Goal: Task Accomplishment & Management: Use online tool/utility

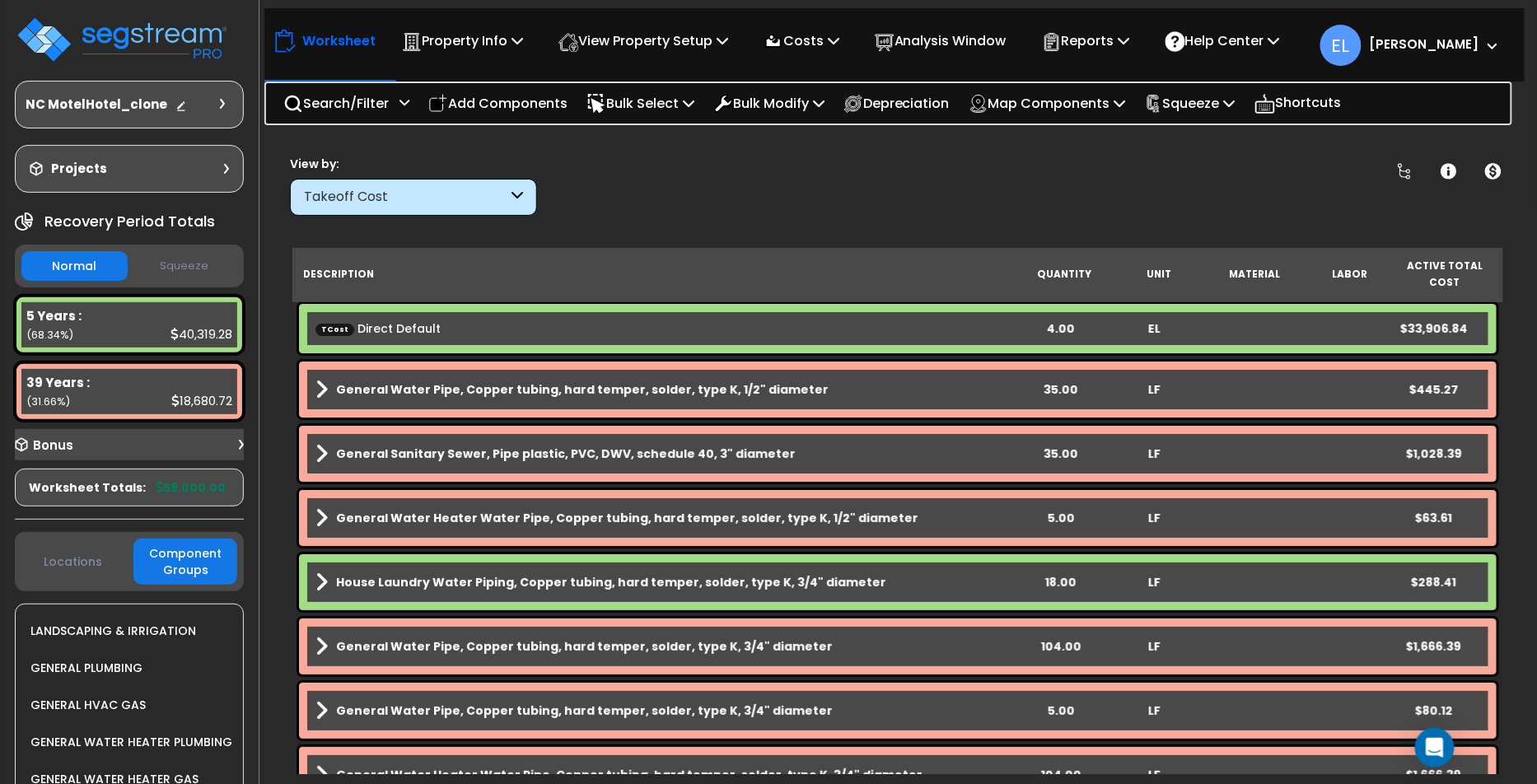
scroll to position [207, 0]
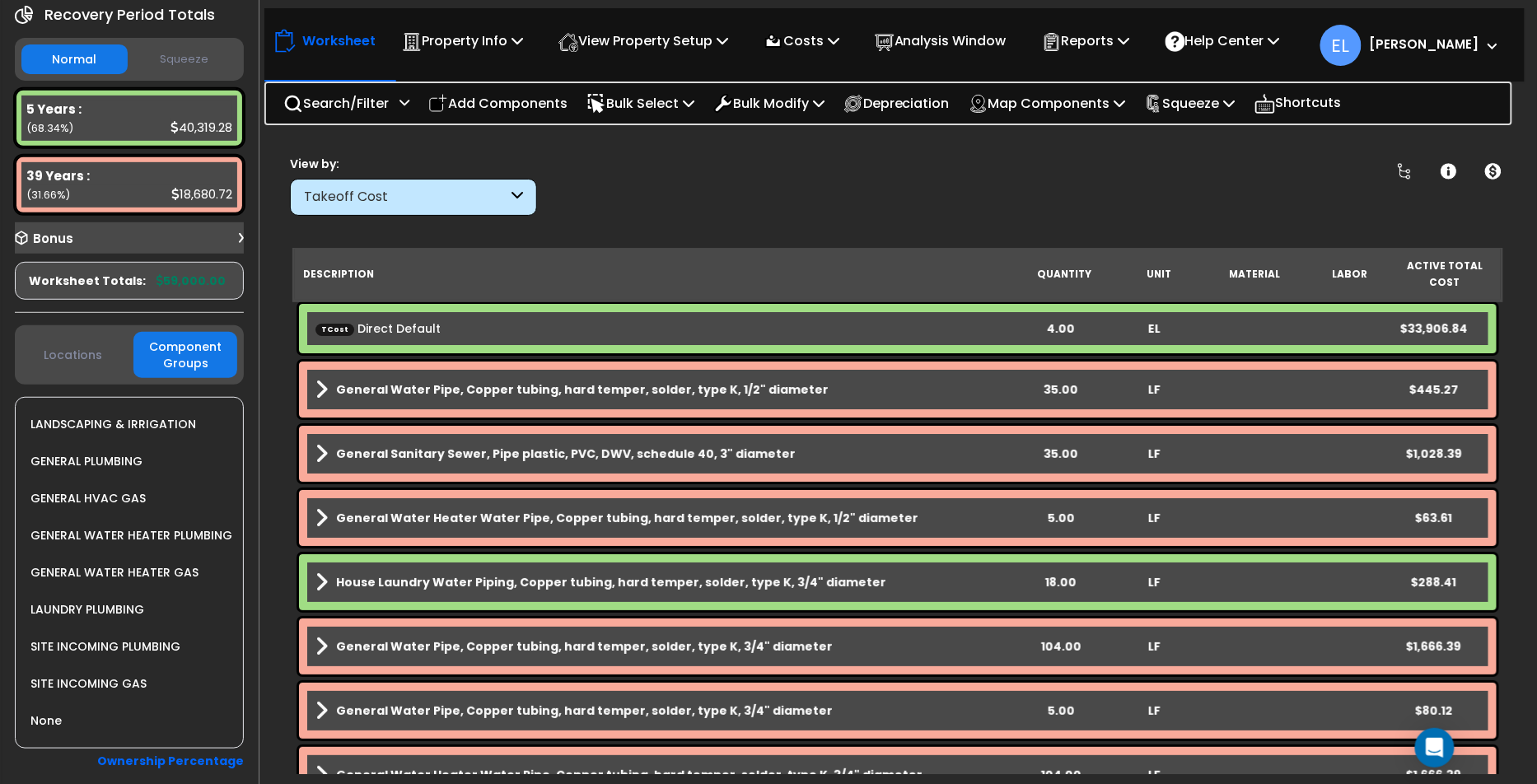
click at [455, 197] on div "Takeoff Cost" at bounding box center [405, 197] width 203 height 19
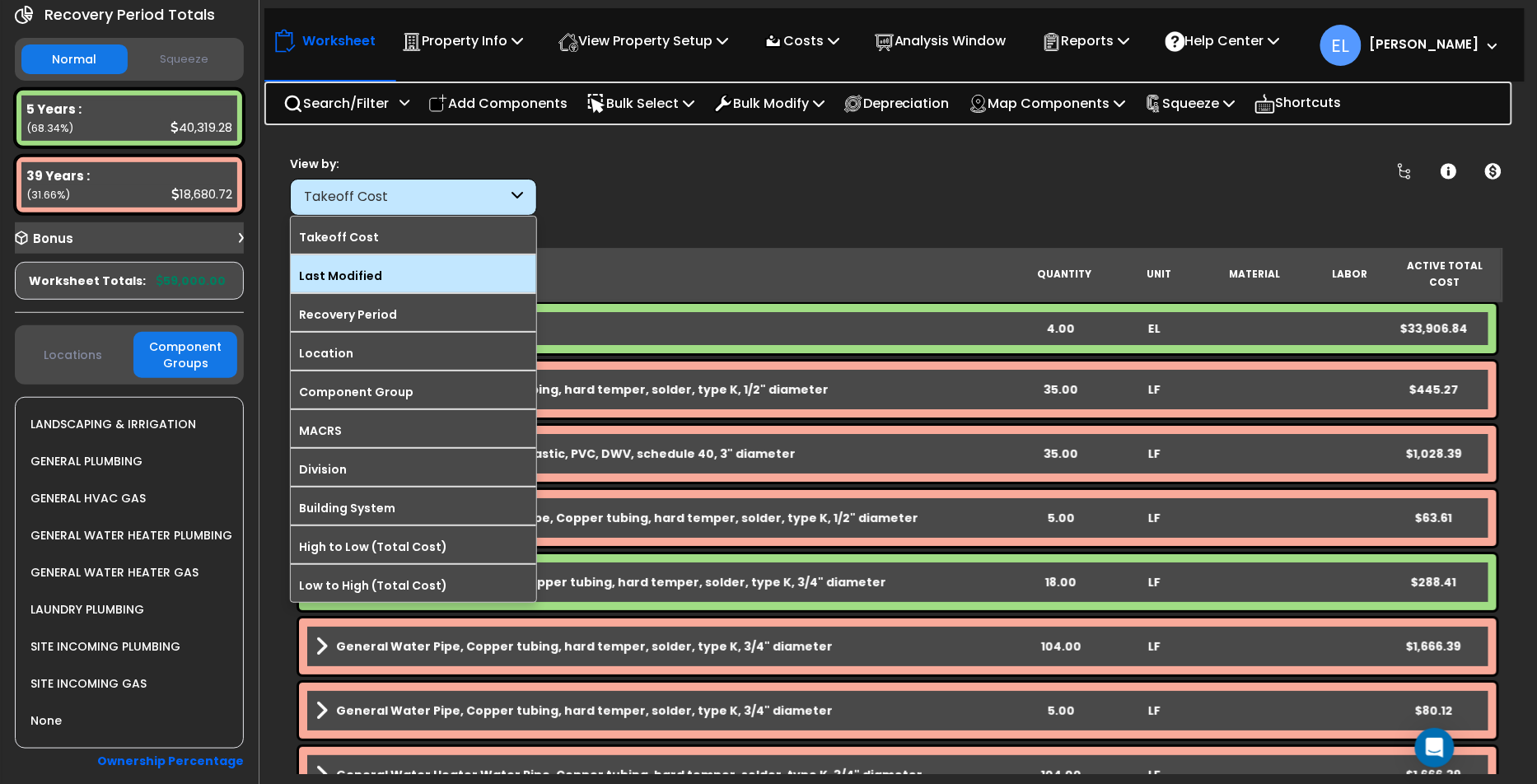
click at [417, 275] on label "Last Modified" at bounding box center [413, 276] width 246 height 25
click at [0, 0] on input "Last Modified" at bounding box center [0, 0] width 0 height 0
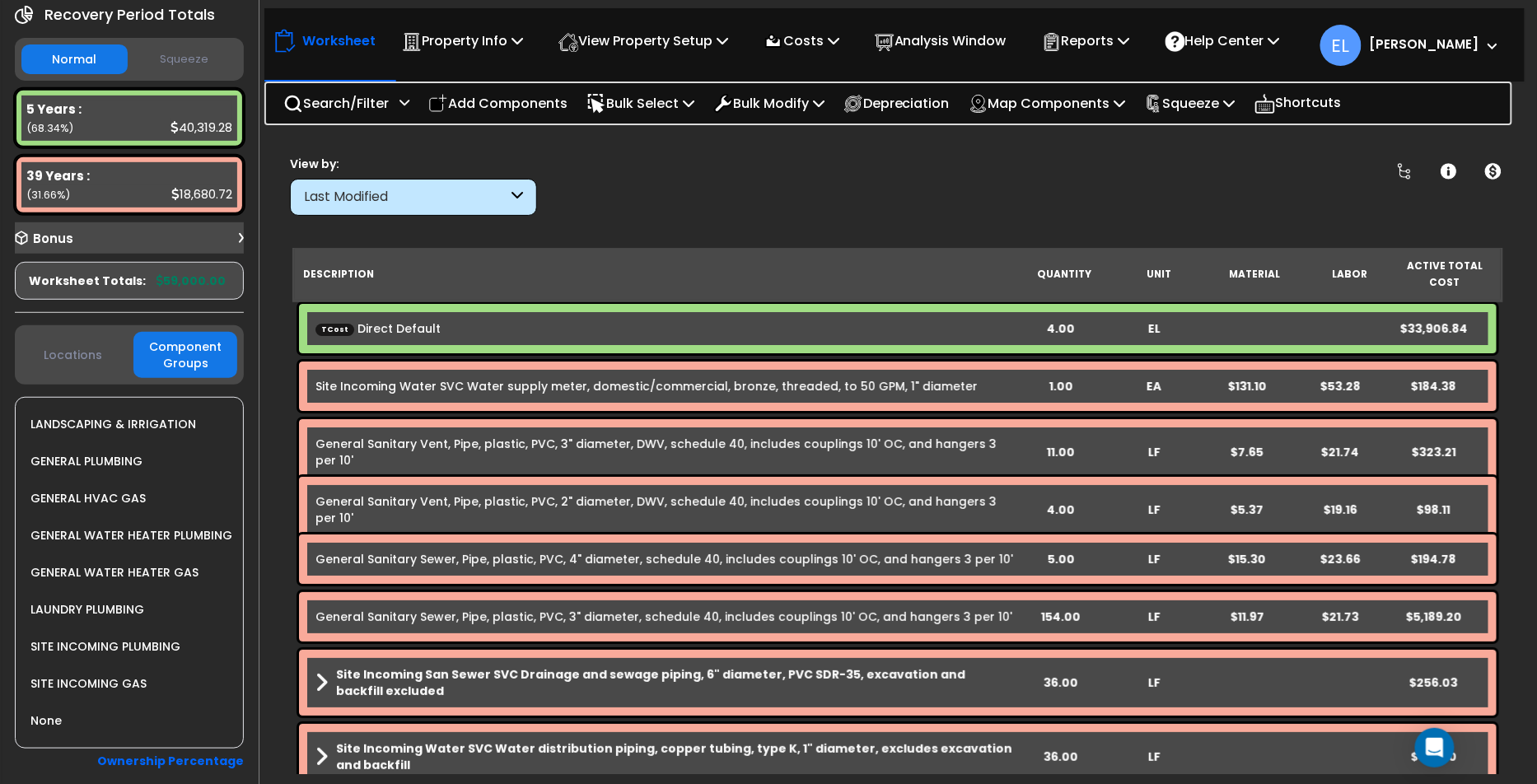
click at [973, 325] on div "TCost Direct Default" at bounding box center [665, 329] width 699 height 17
click at [973, 325] on div "TCost Direct Default" at bounding box center [665, 329] width 699 height 17
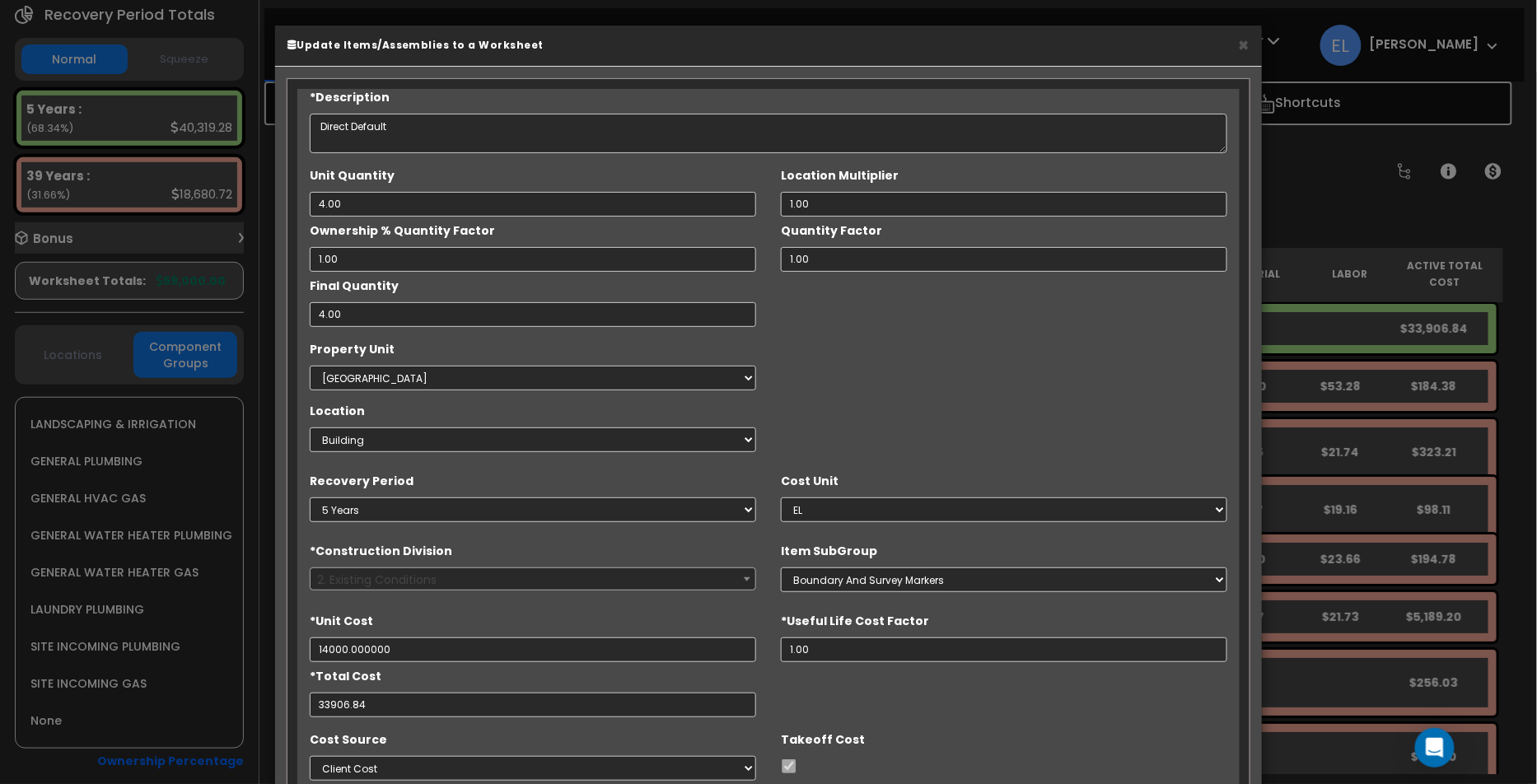
type input "$14,000.00"
type input "$33,906.84"
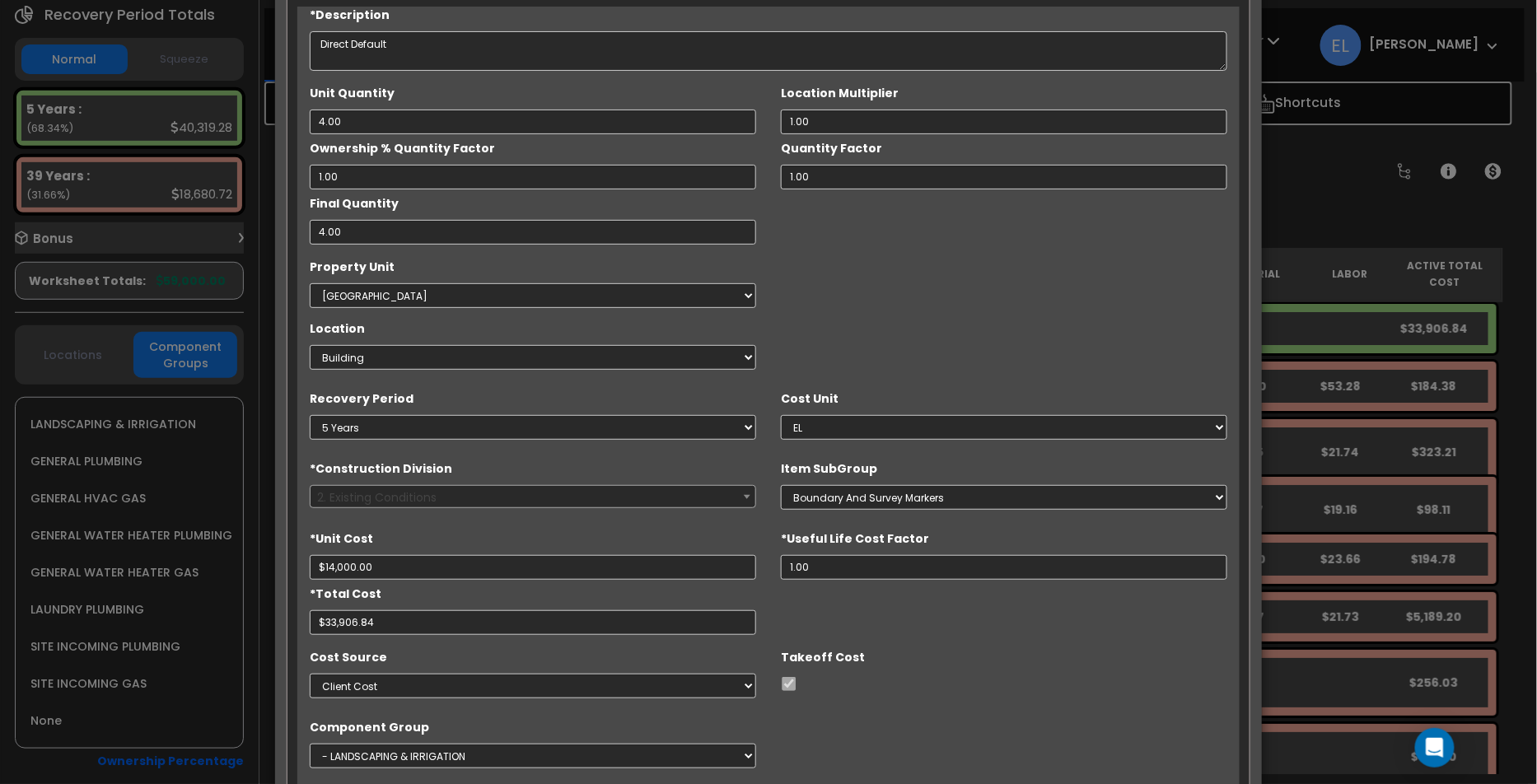
scroll to position [183, 0]
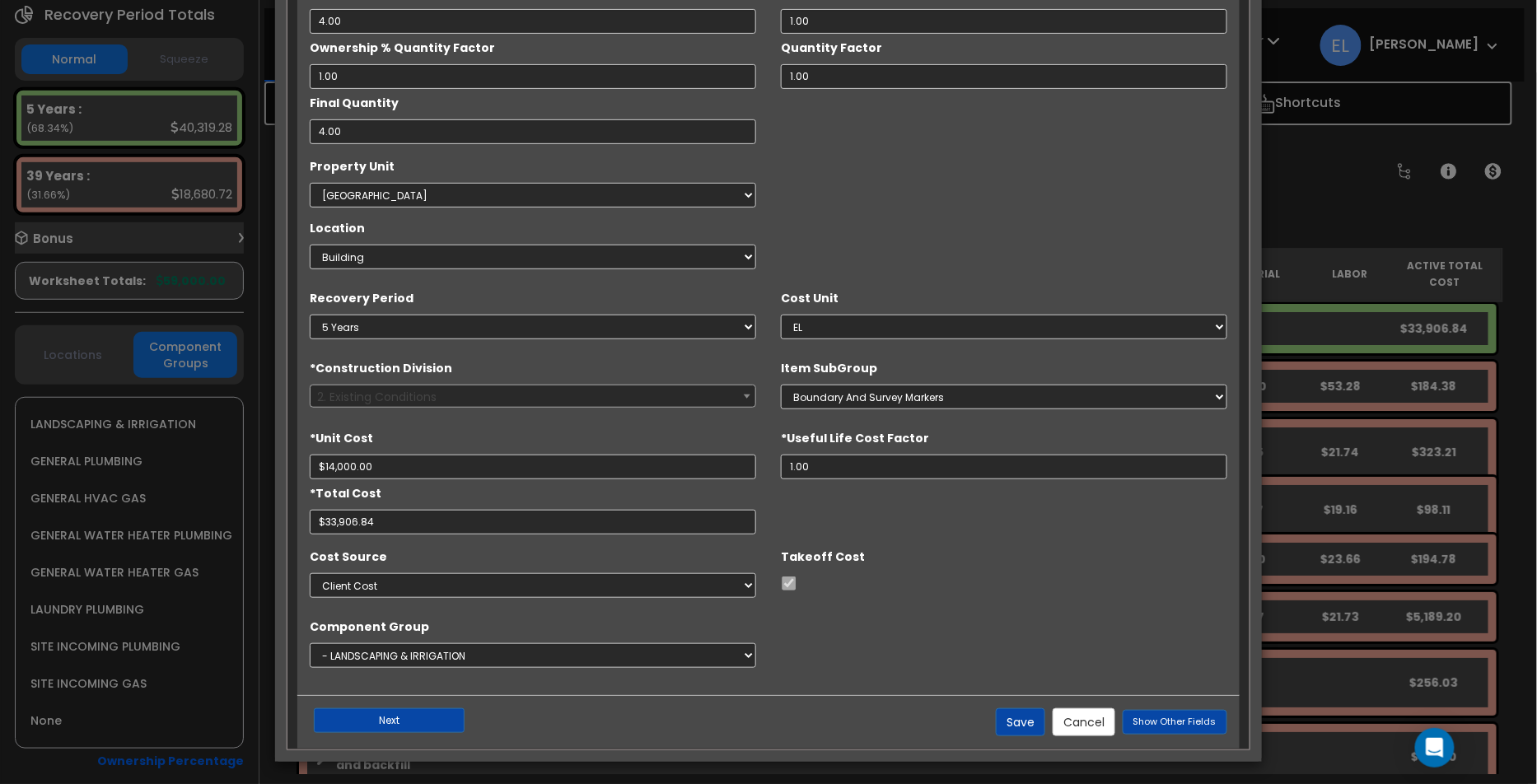
click at [759, 400] on div "*Construction Division Select 1. General Requirements 2. Existing Conditions 3.…" at bounding box center [533, 381] width 471 height 54
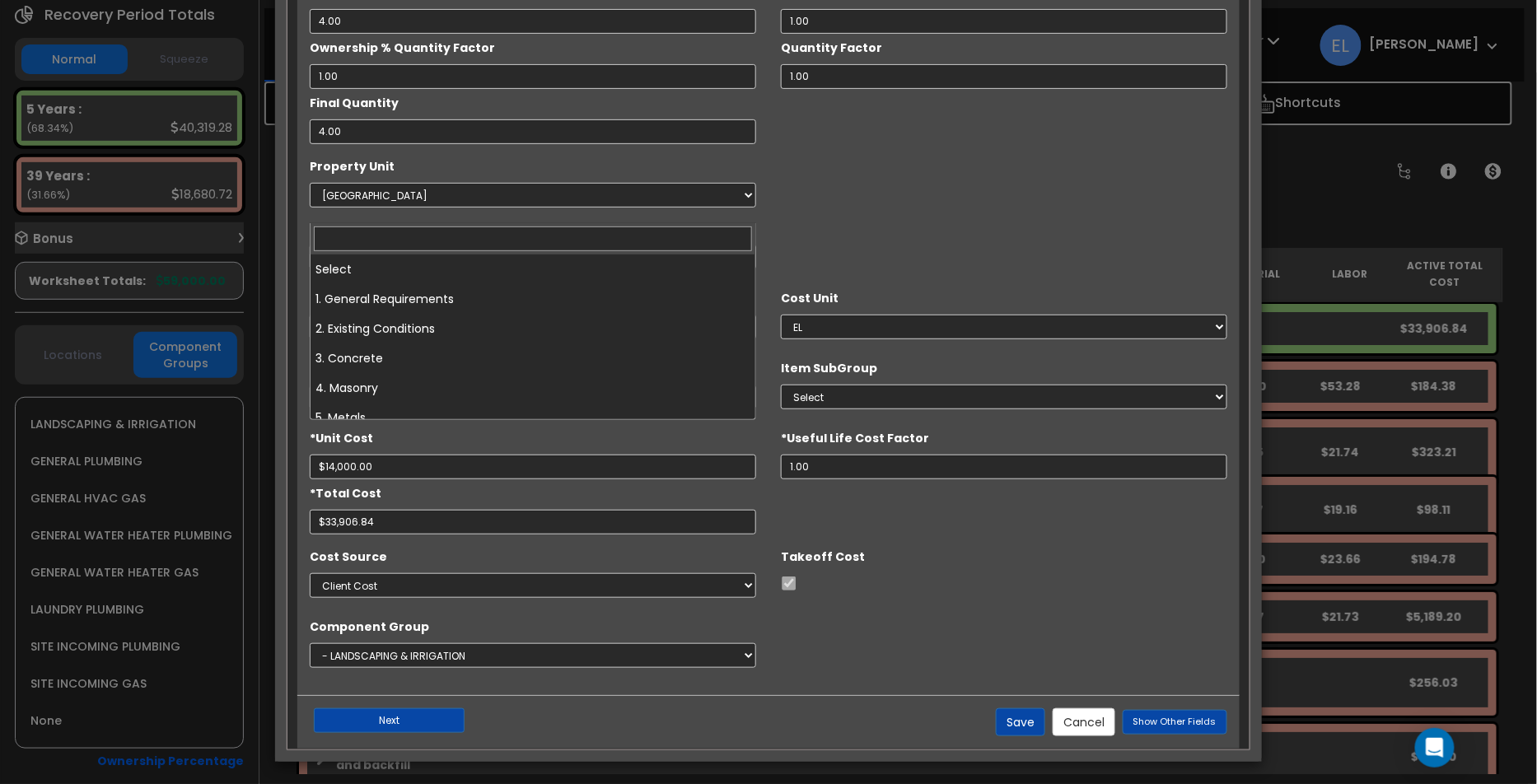
scroll to position [0, 0]
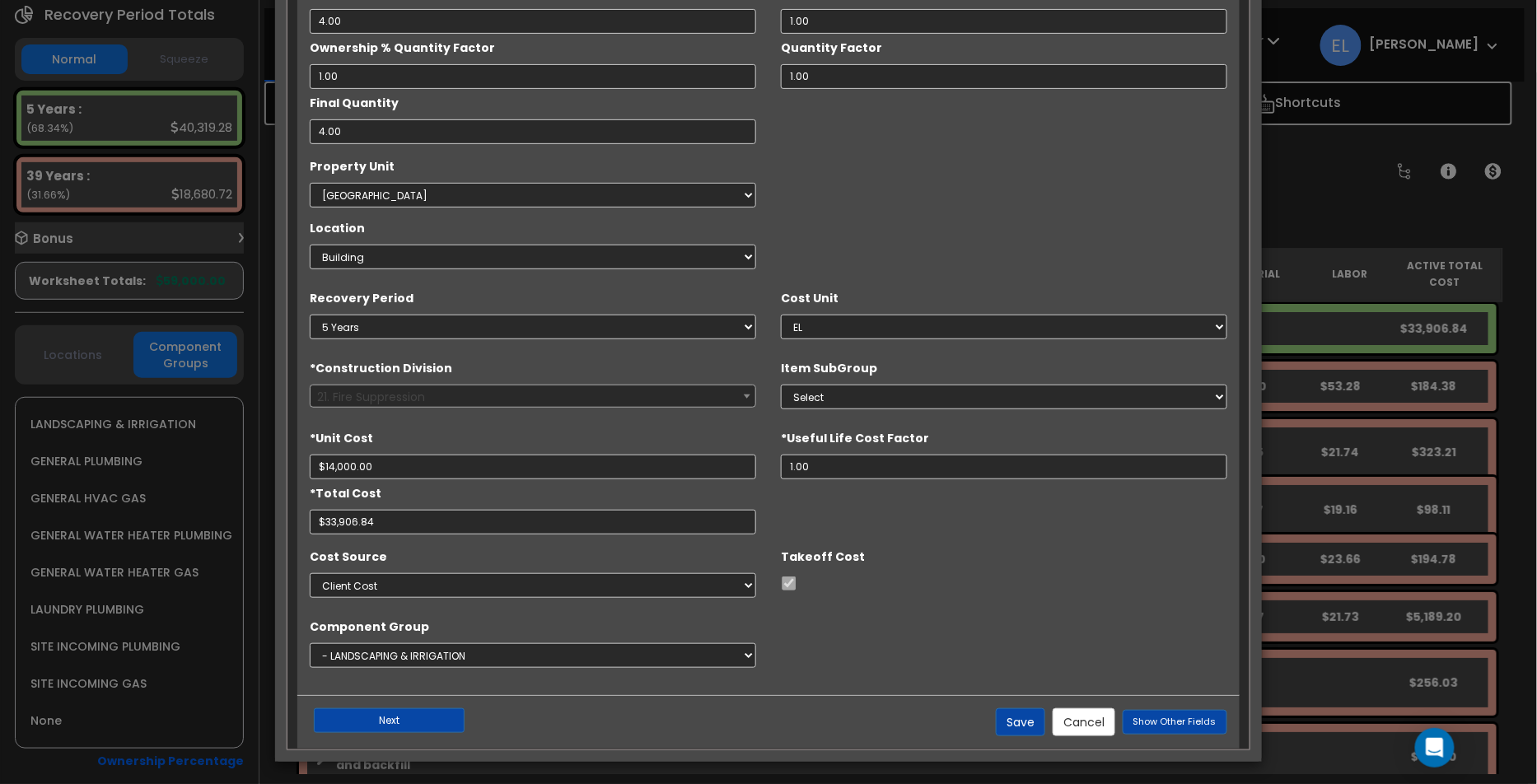
click at [488, 379] on div "*Construction Division Select 1. General Requirements 2. Existing Conditions 3.…" at bounding box center [533, 381] width 446 height 54
select select "48"
click at [1084, 720] on button "Cancel" at bounding box center [1084, 723] width 62 height 28
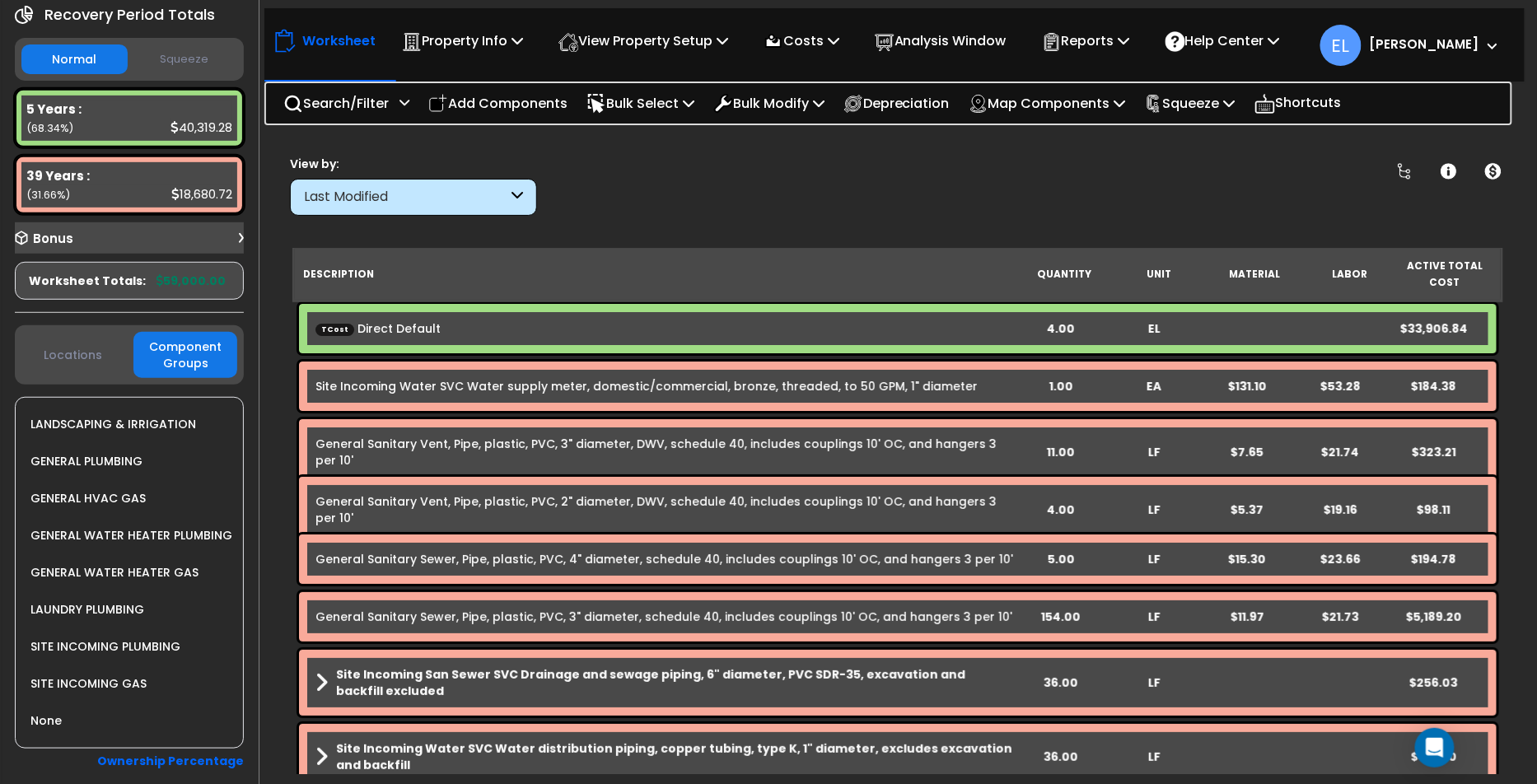
click at [657, 491] on div "General Sanitary Vent, Pipe, plastic, PVC, 2" diameter, DWV, schedule 40, inclu…" at bounding box center [897, 509] width 1198 height 66
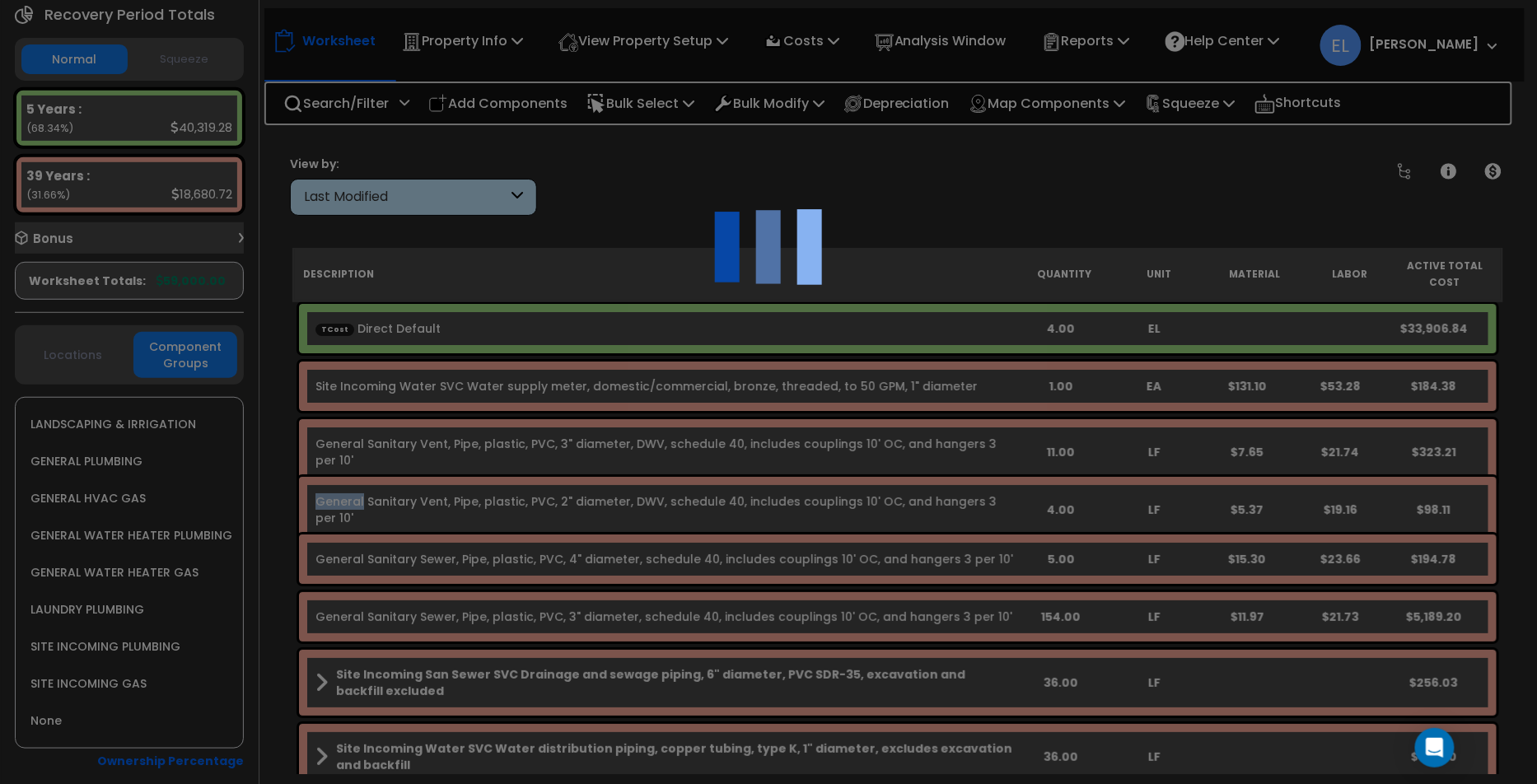
select select "44158725"
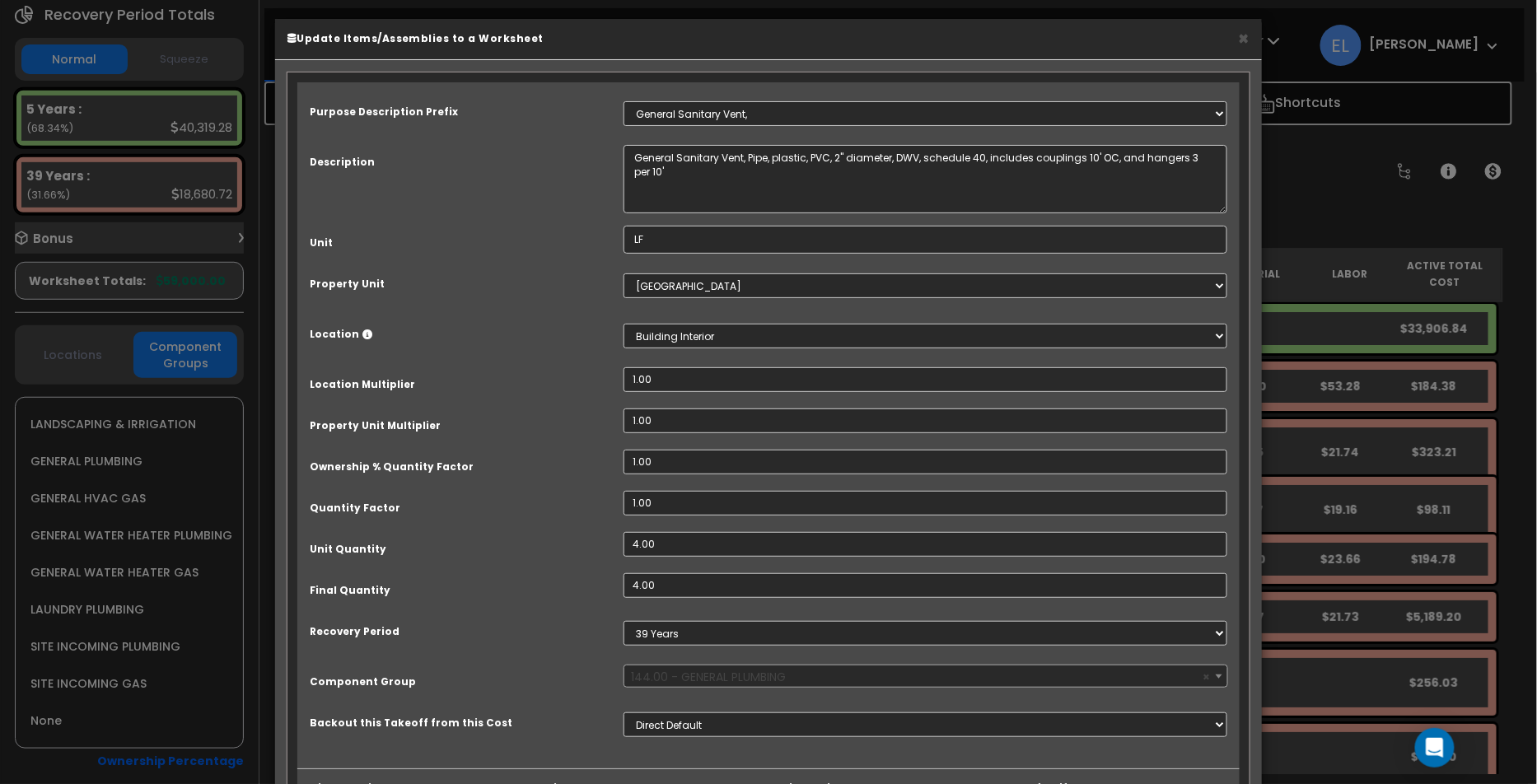
scroll to position [7, 0]
click at [733, 670] on span "× 144.00 - GENERAL PLUMBING" at bounding box center [925, 677] width 603 height 23
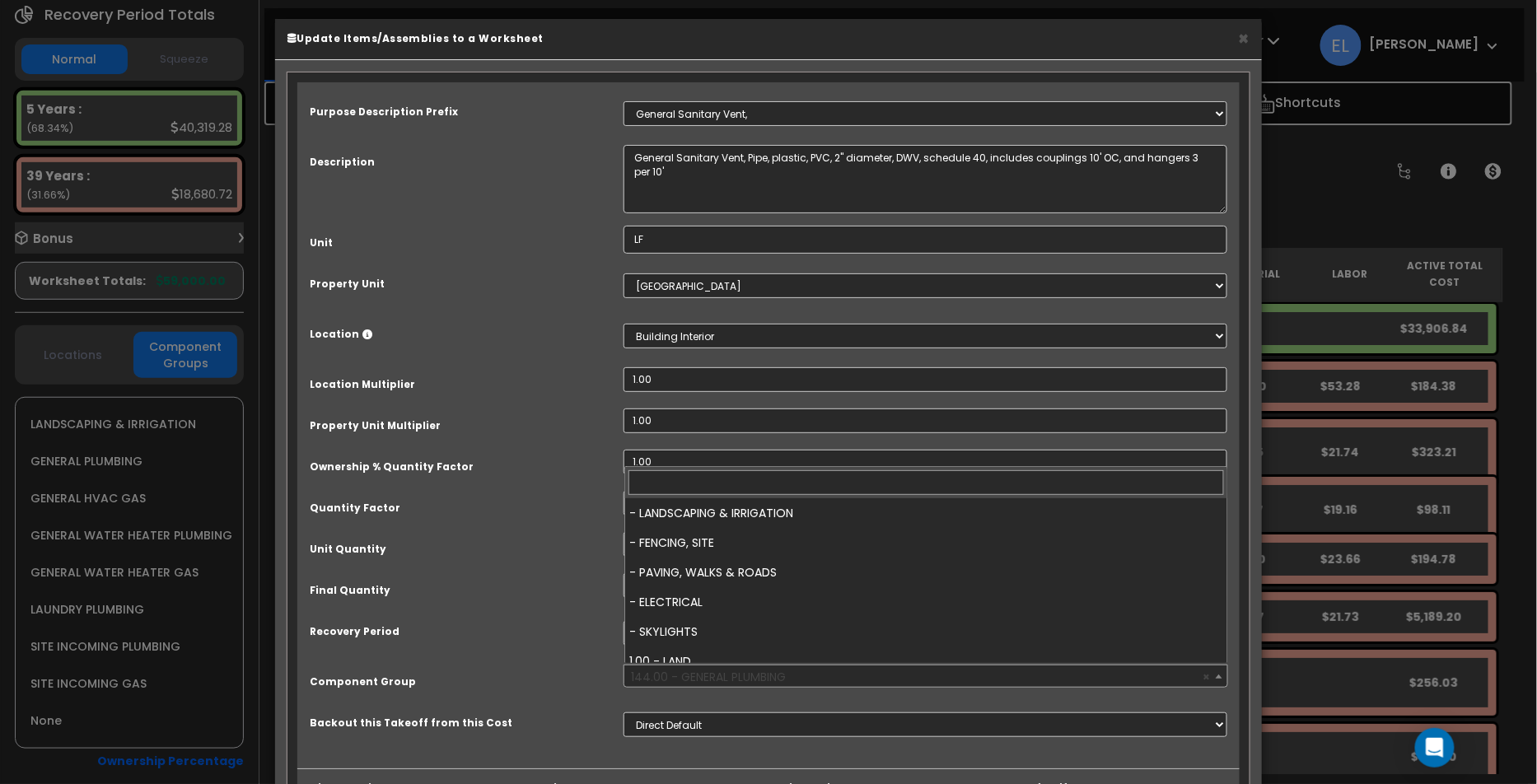
scroll to position [4595, 0]
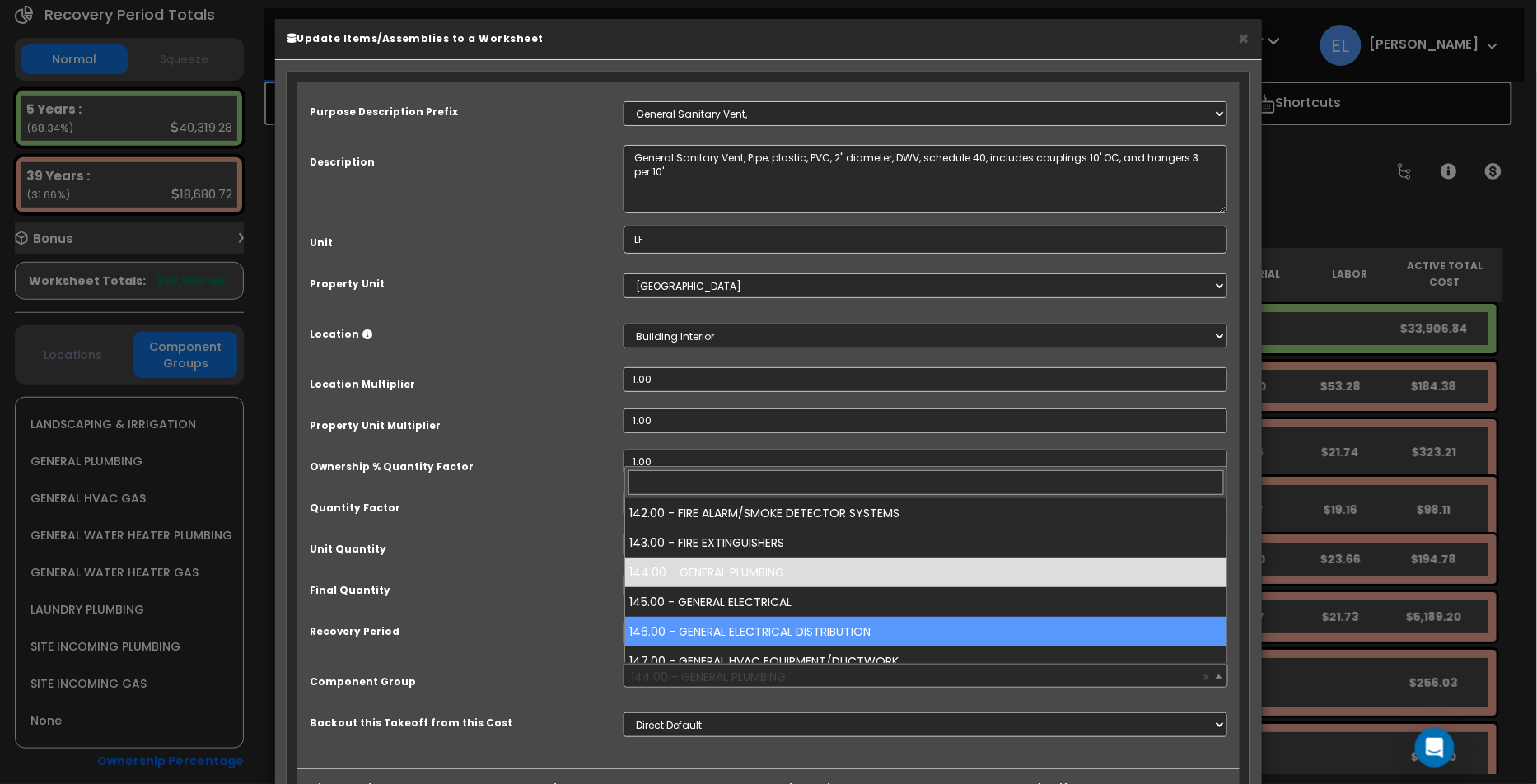
select select "16169"
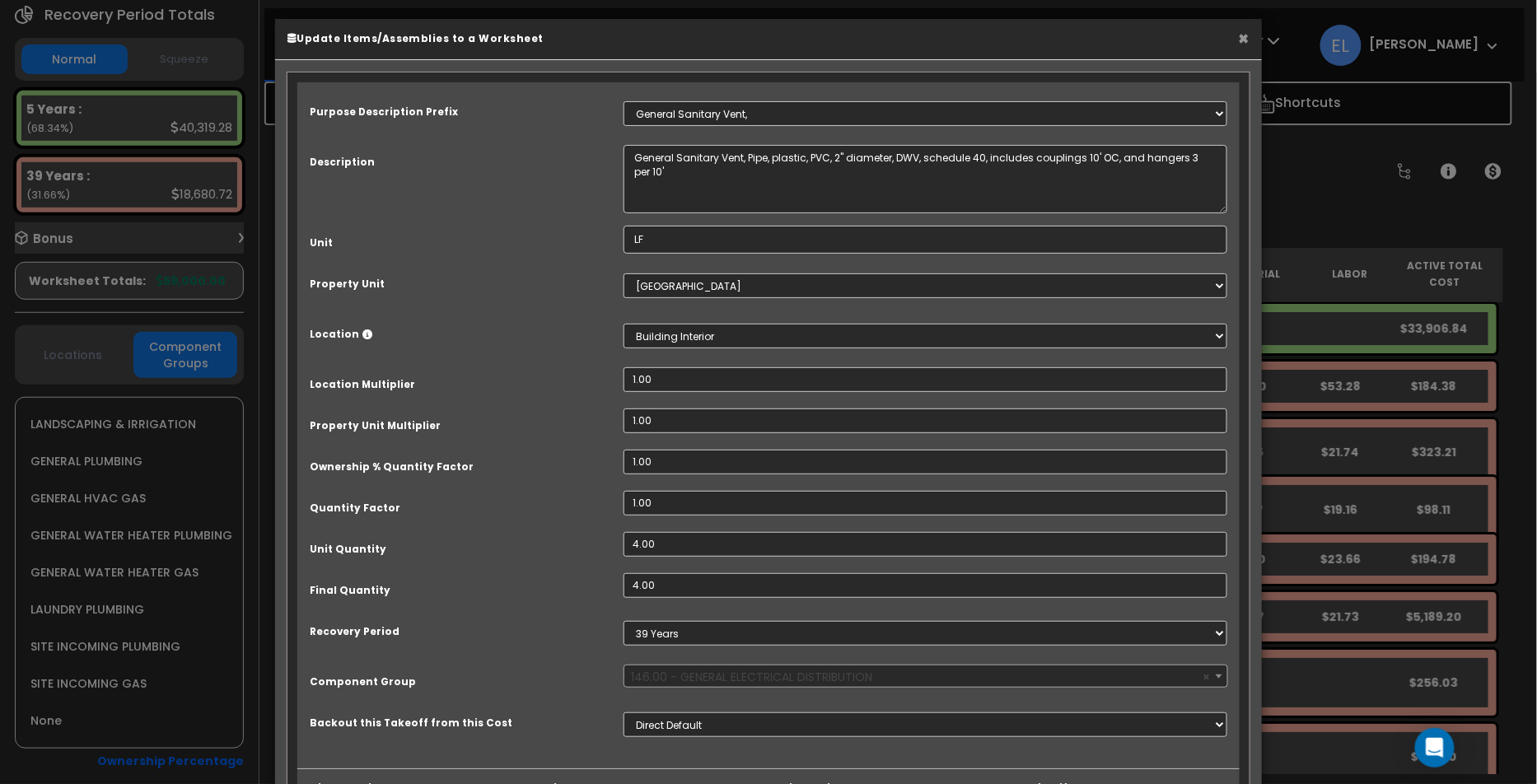
click at [1240, 37] on button "×" at bounding box center [1244, 38] width 11 height 17
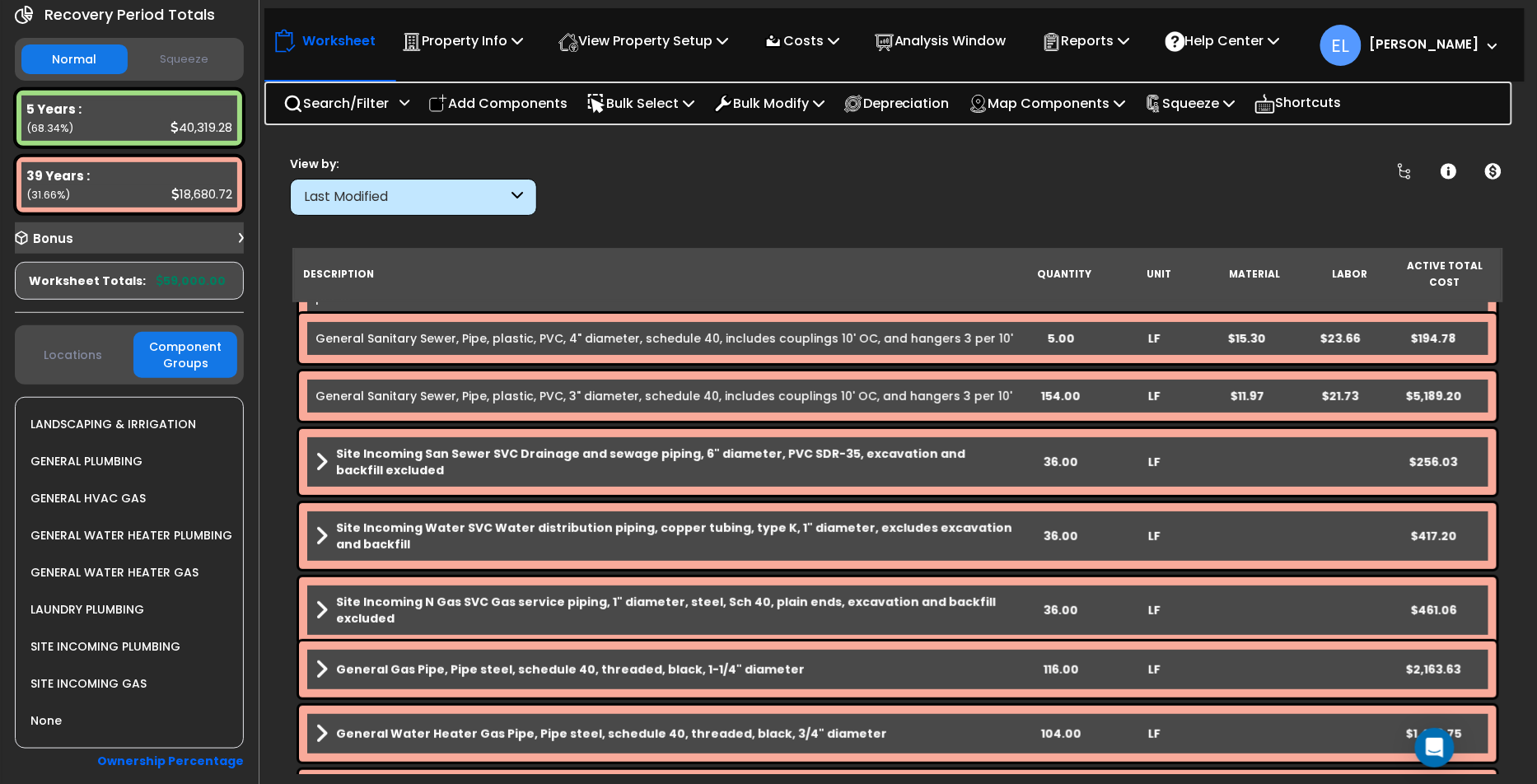
scroll to position [310, 0]
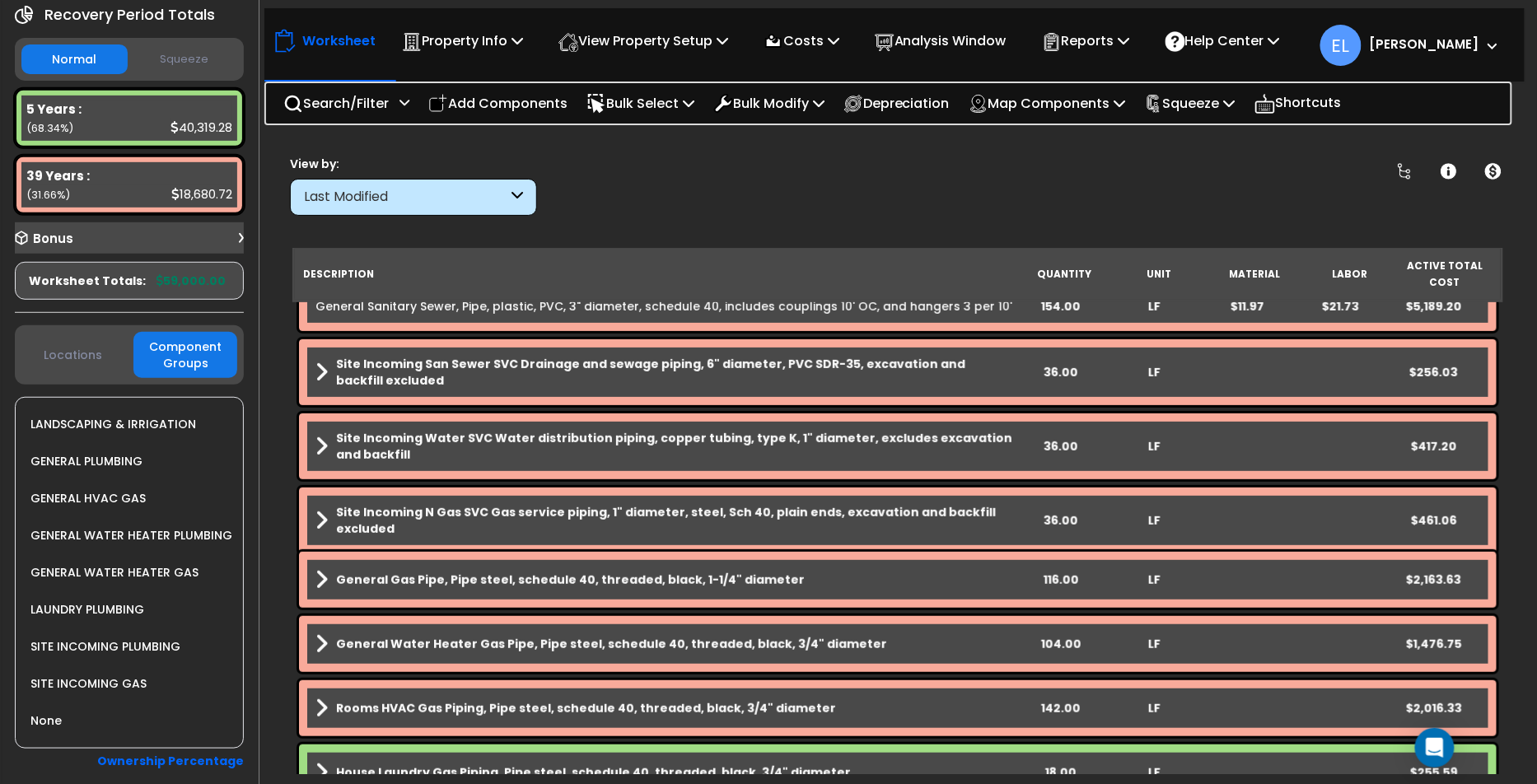
click at [773, 460] on b "Site Incoming Water SVC Water distribution piping, copper tubing, type K, 1" di…" at bounding box center [675, 446] width 678 height 33
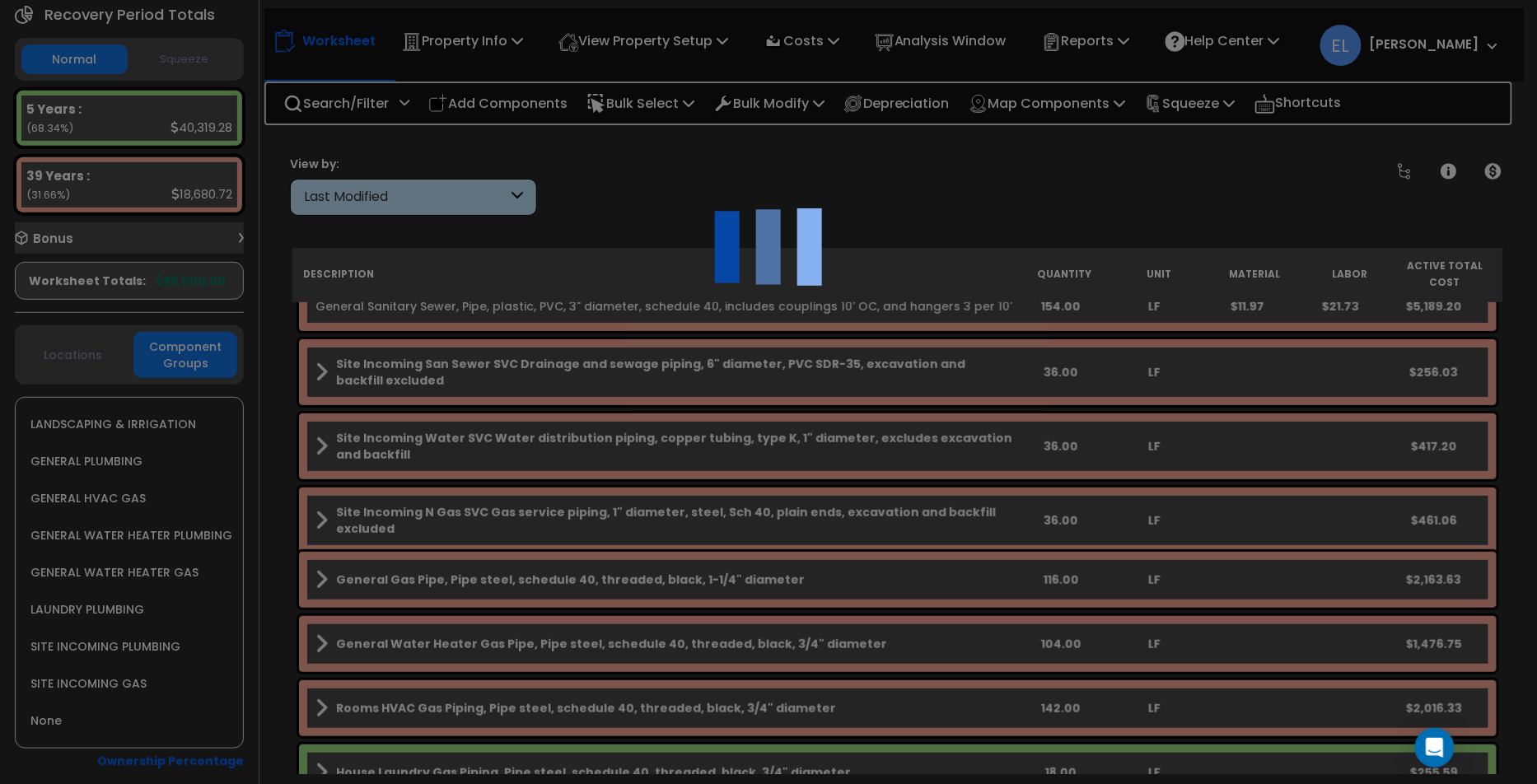
select select "44158725"
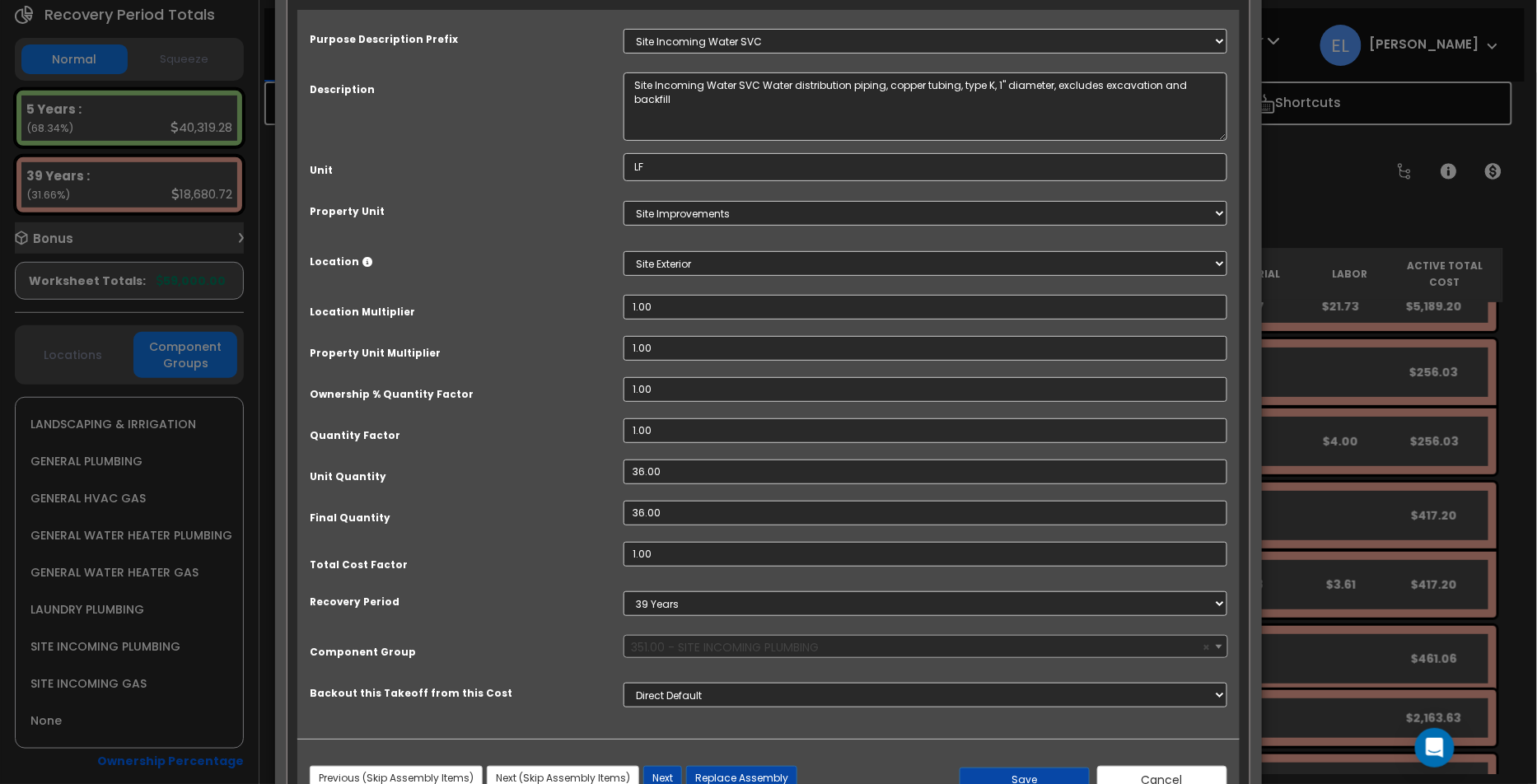
scroll to position [108, 0]
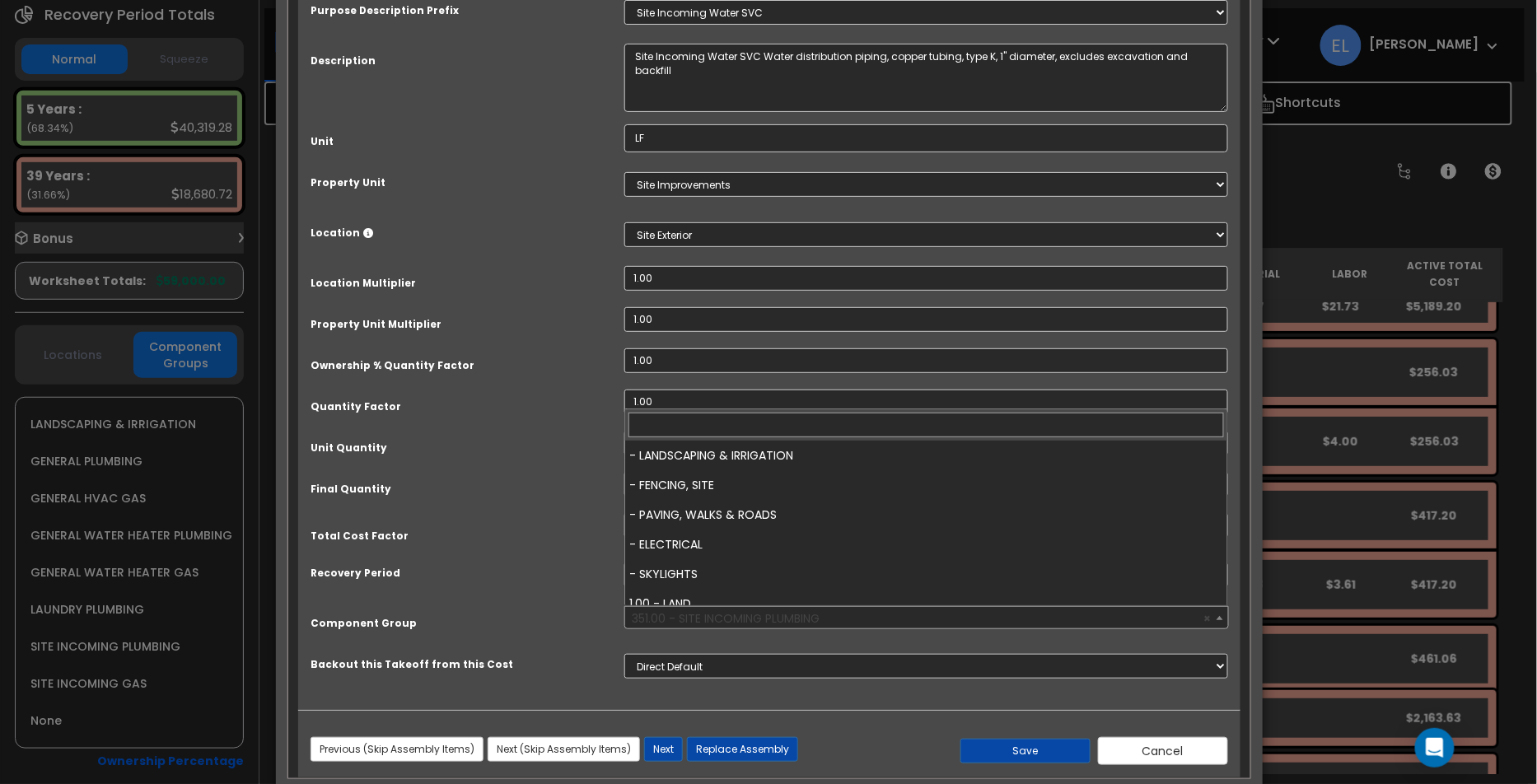
click at [779, 613] on span "× 351.00 - SITE INCOMING PLUMBING" at bounding box center [926, 619] width 603 height 23
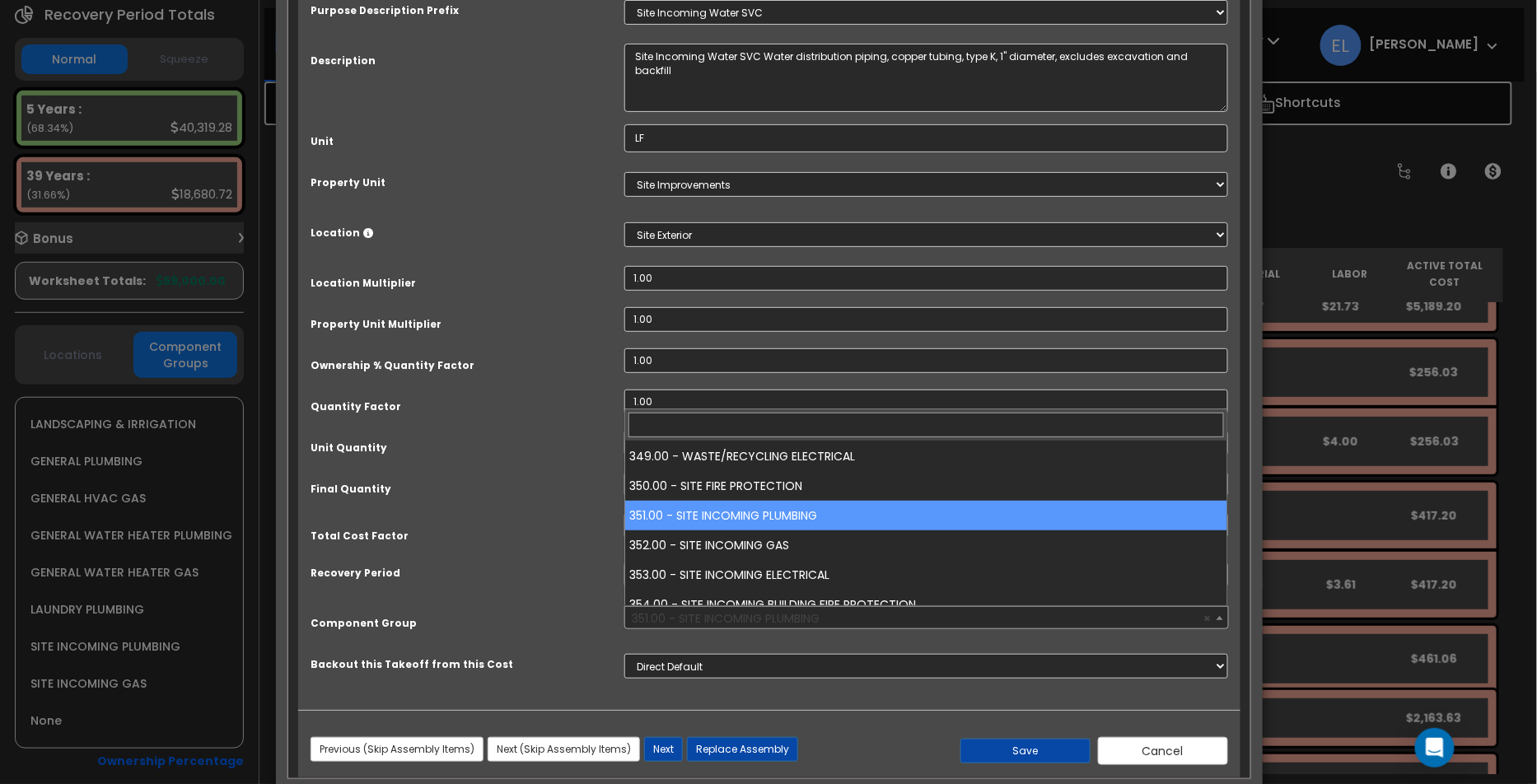
click at [554, 556] on div "Recovery Period" at bounding box center [455, 570] width 314 height 29
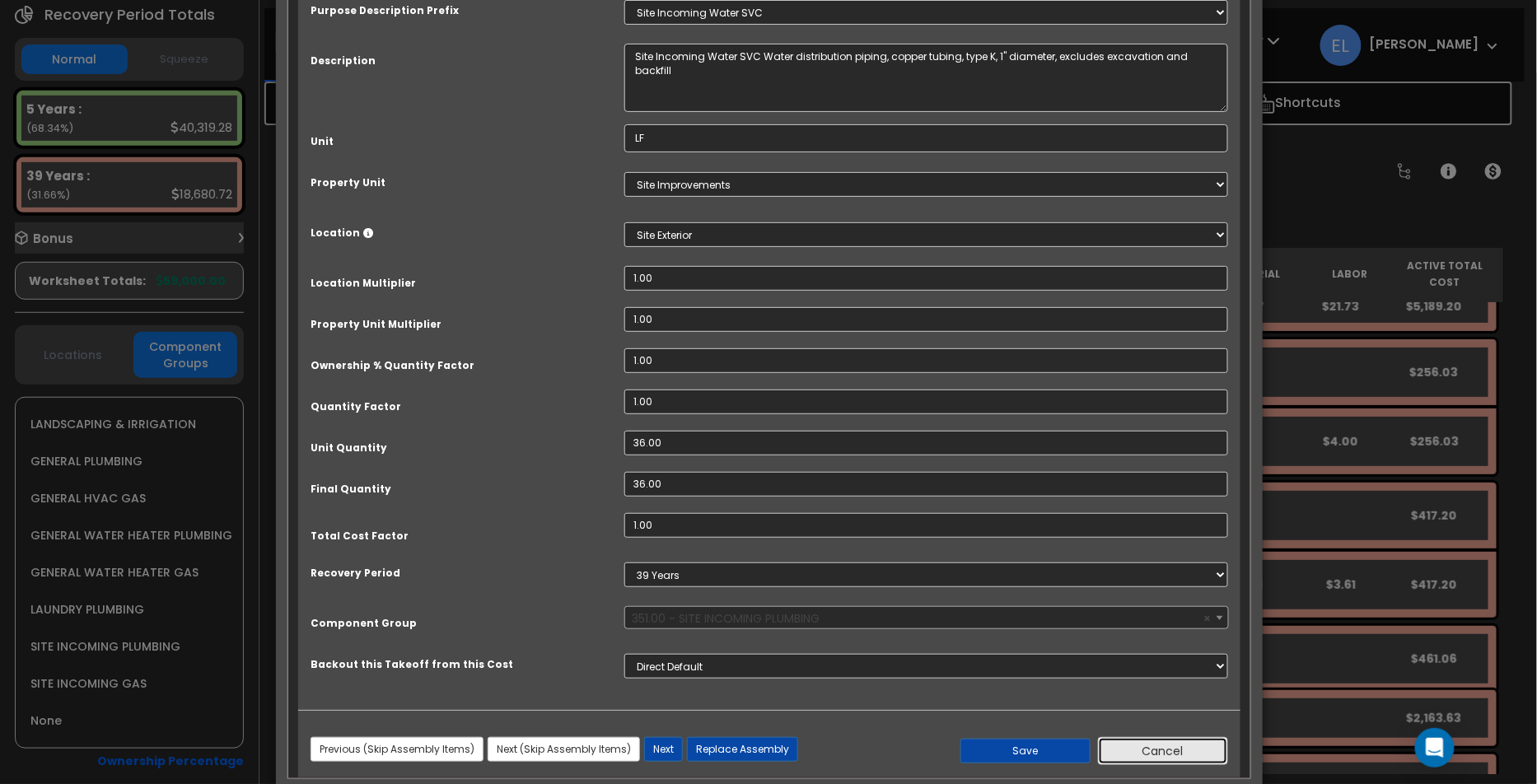
click at [1172, 747] on button "Cancel" at bounding box center [1163, 751] width 130 height 28
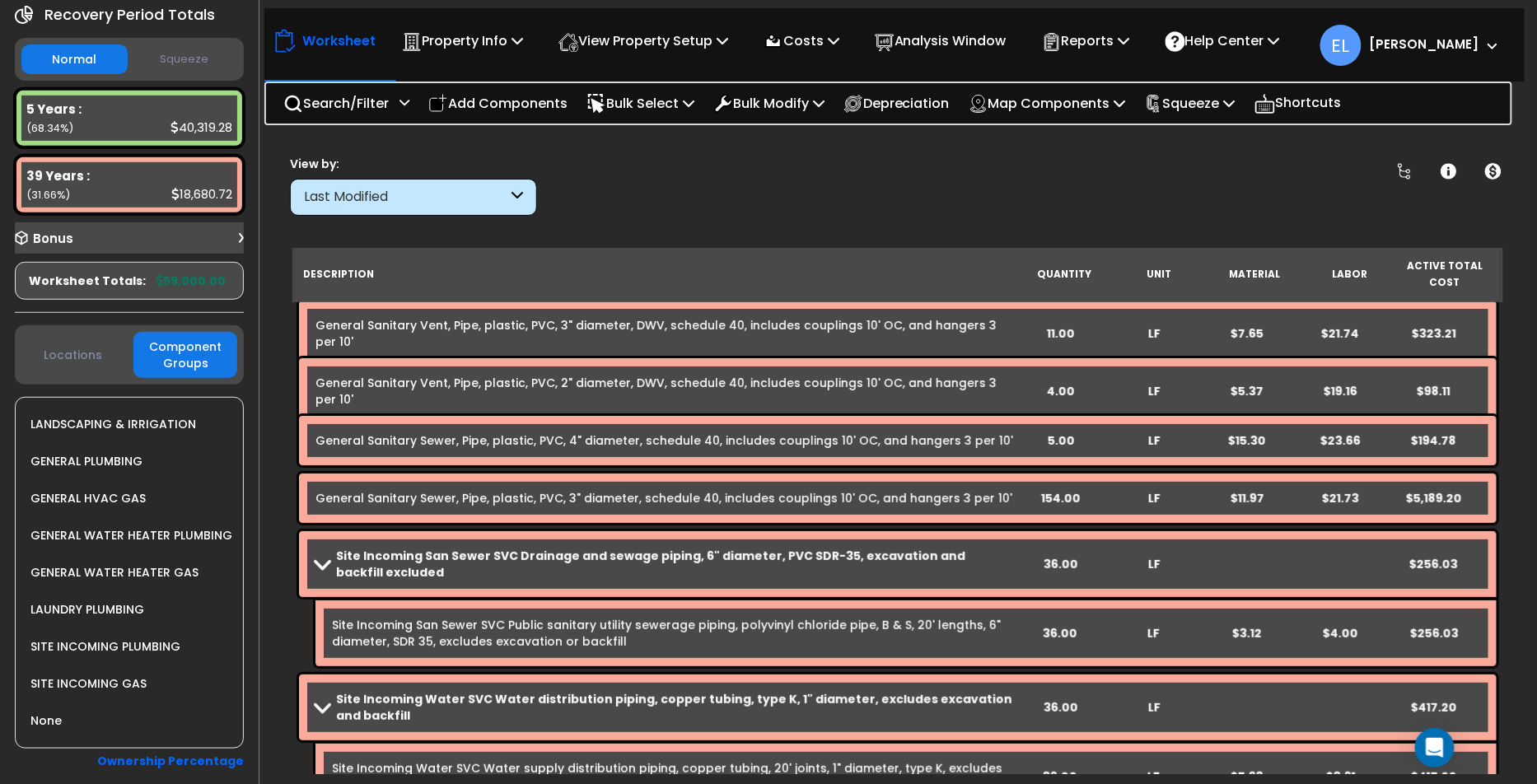
scroll to position [0, 0]
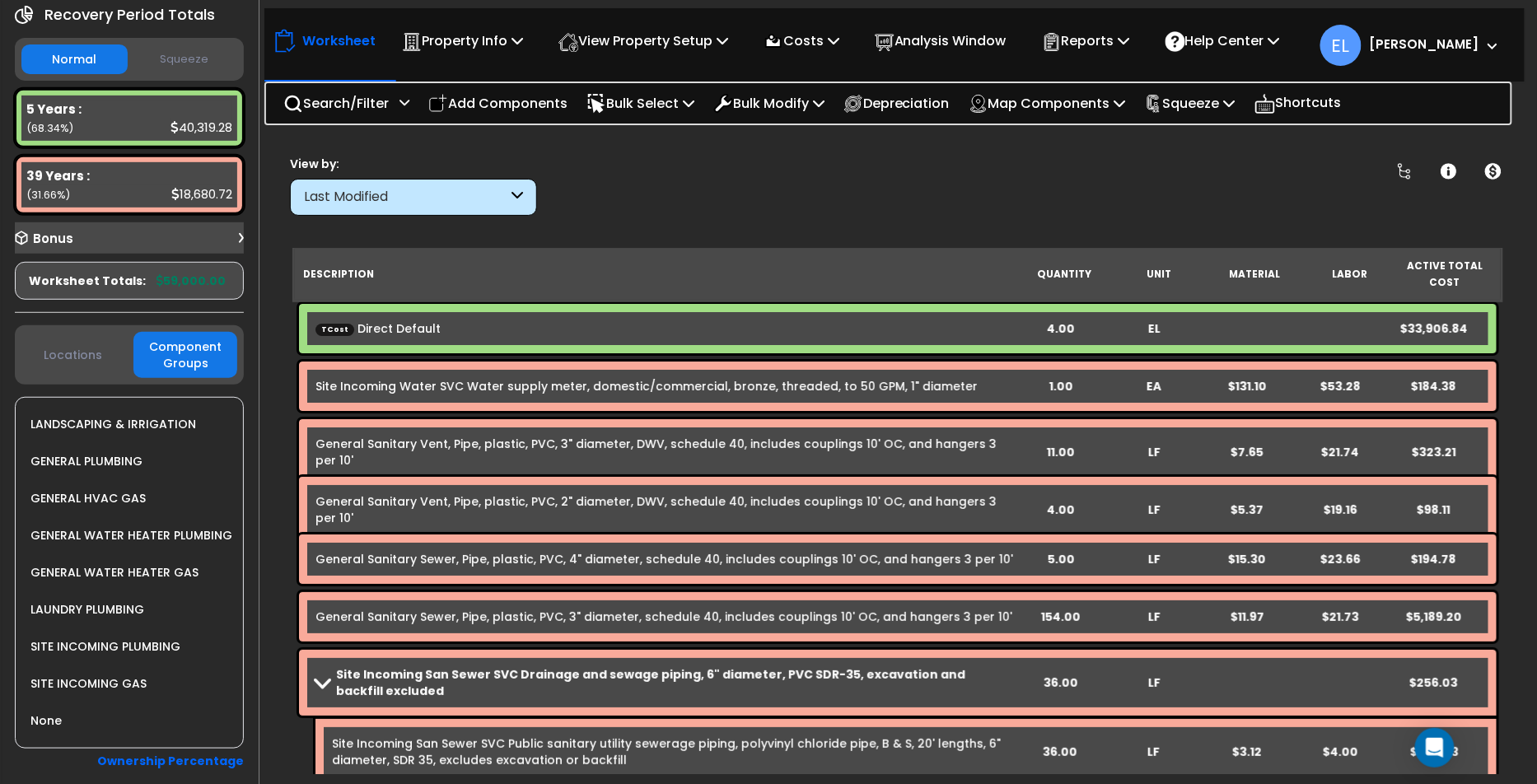
click at [724, 312] on div "TCost Direct Default 4.00 EL $33,906.84" at bounding box center [897, 329] width 1198 height 50
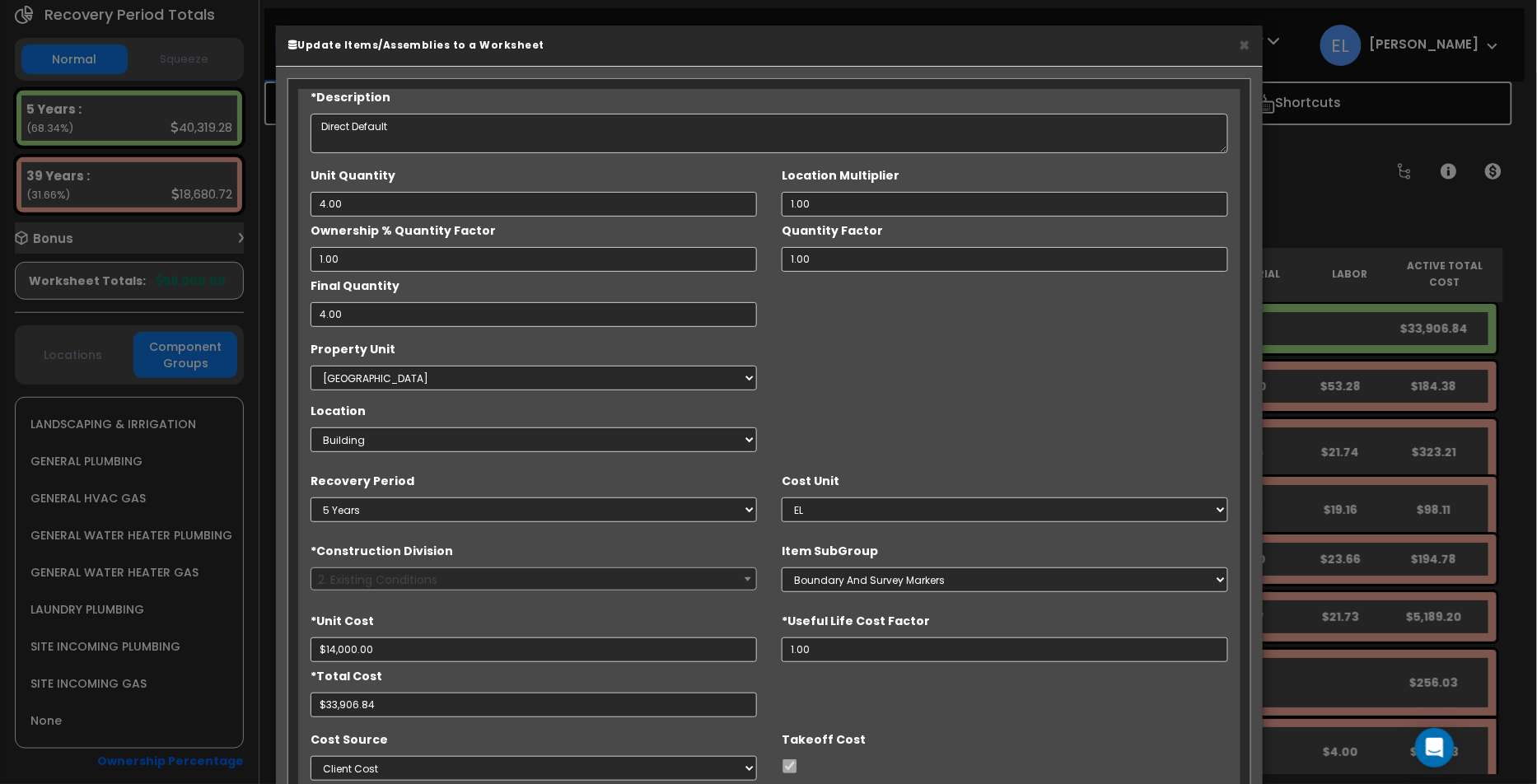
click at [534, 587] on span "2. Existing Conditions" at bounding box center [534, 580] width 445 height 23
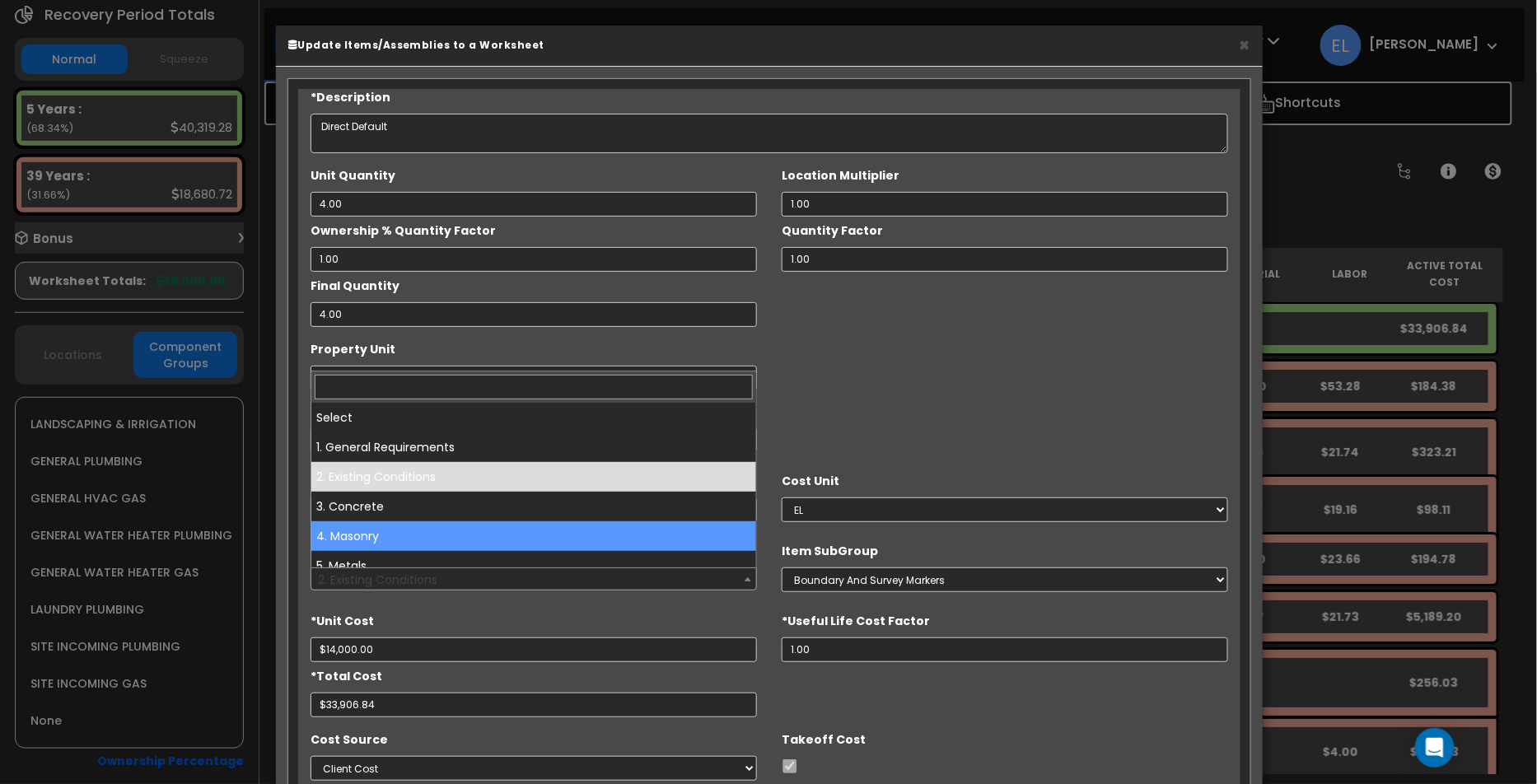
select select "4"
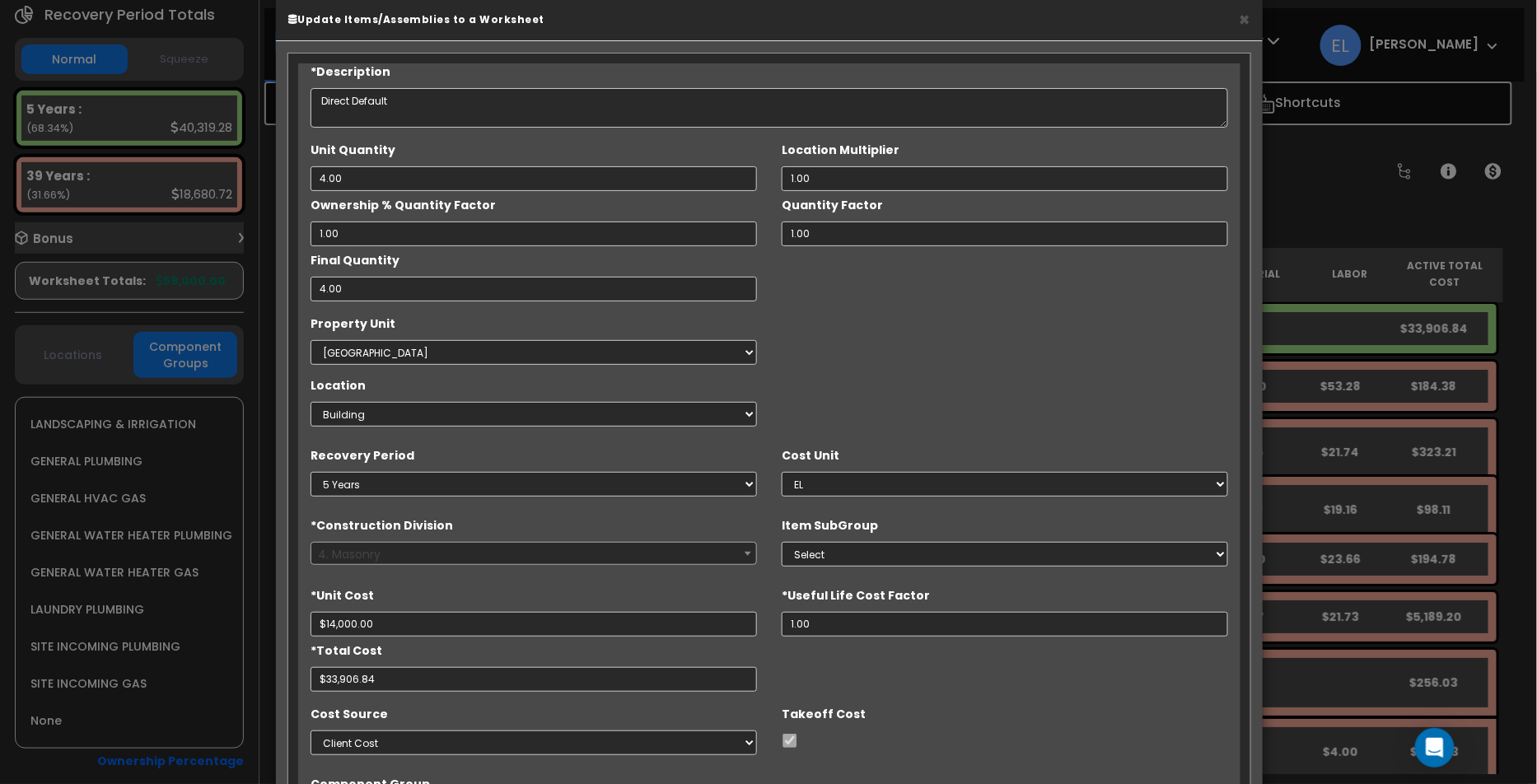
scroll to position [47, 0]
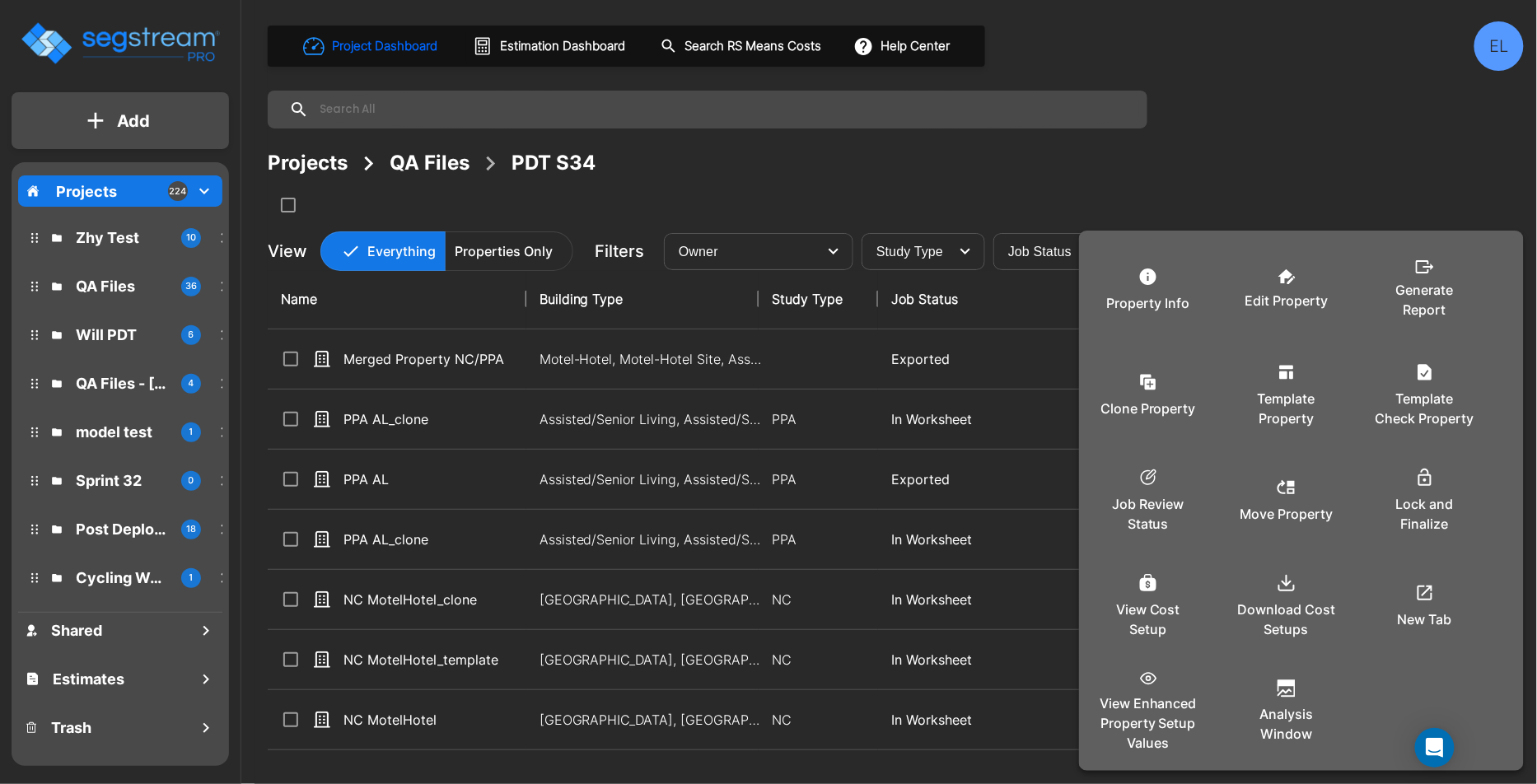
click at [1272, 179] on div at bounding box center [768, 392] width 1537 height 784
